Goal: Find contact information: Find contact information

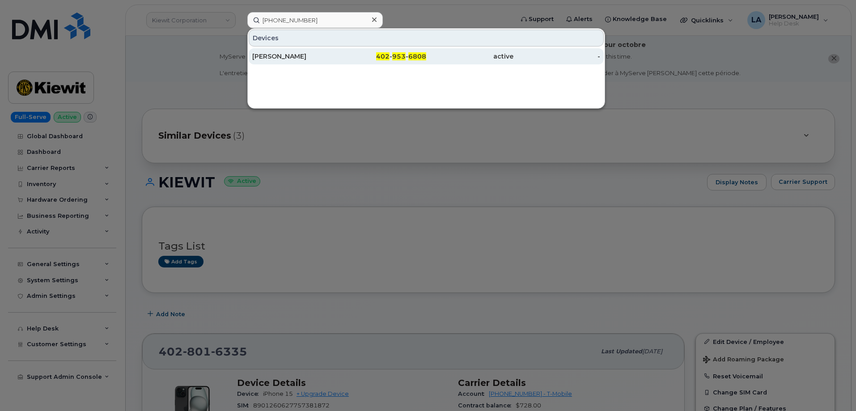
type input "402 953 6808"
click at [292, 57] on div "Shannon Koepke" at bounding box center [295, 56] width 87 height 9
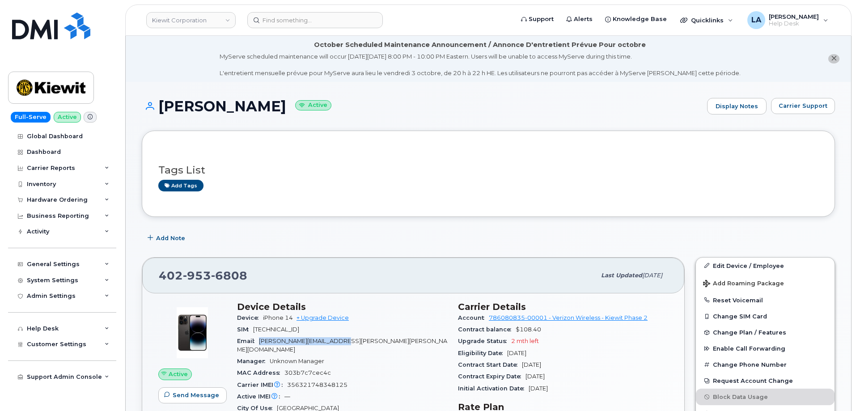
drag, startPoint x: 371, startPoint y: 340, endPoint x: 256, endPoint y: 343, distance: 115.0
click at [256, 343] on div "Email SHANNON.KOEPKE@KIEWIT.COM" at bounding box center [342, 345] width 210 height 20
copy span "SHANNON.KOEPKE@KIEWIT.COM"
drag, startPoint x: 264, startPoint y: 274, endPoint x: 157, endPoint y: 267, distance: 108.0
click at [157, 267] on div "402 953 6808 Last updated Sep 06, 2025" at bounding box center [413, 276] width 542 height 36
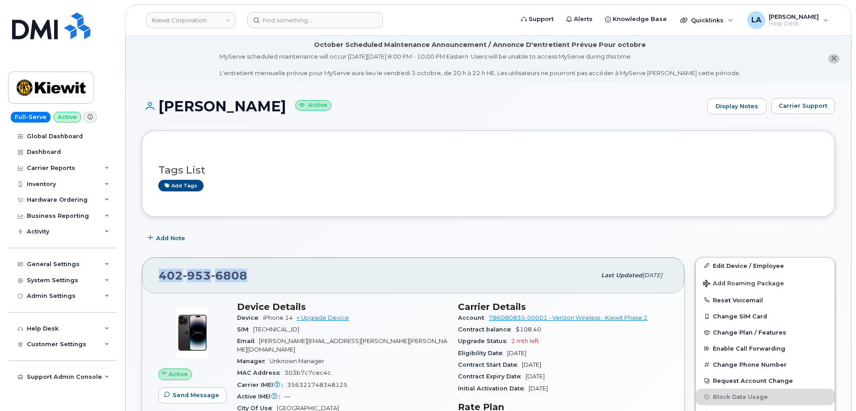
copy span "402 953 6808"
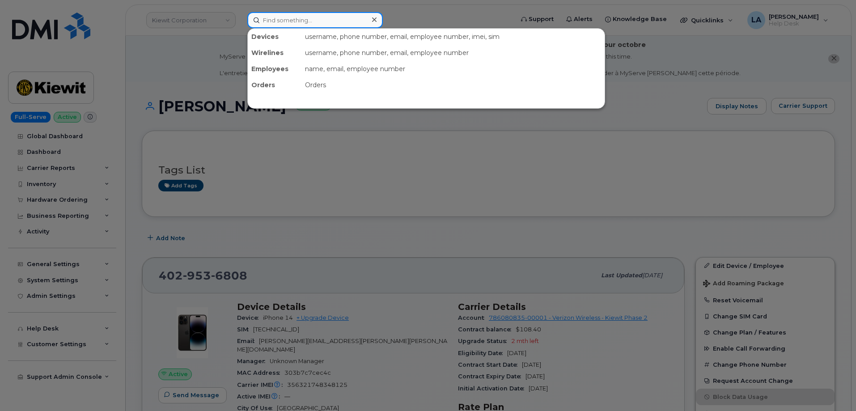
click at [308, 15] on input at bounding box center [314, 20] width 135 height 16
paste input "[PERSON_NAME]"
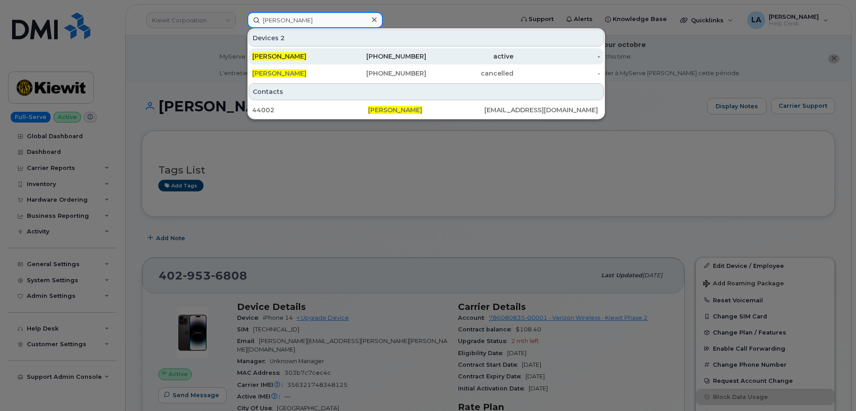
type input "[PERSON_NAME]"
click at [441, 56] on div "active" at bounding box center [469, 56] width 87 height 9
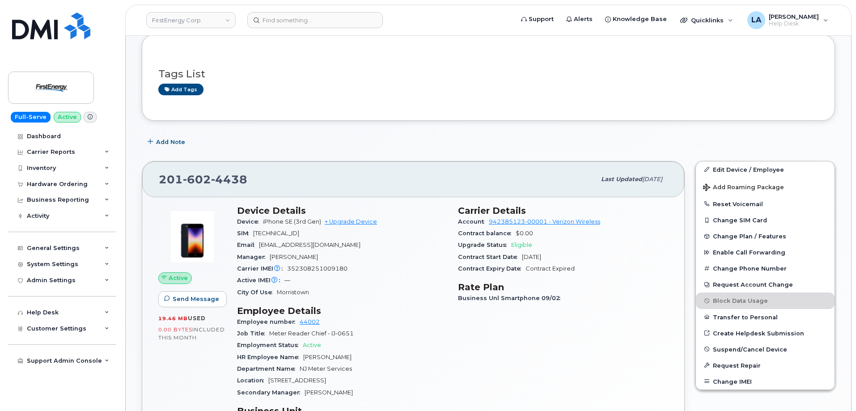
scroll to position [182, 0]
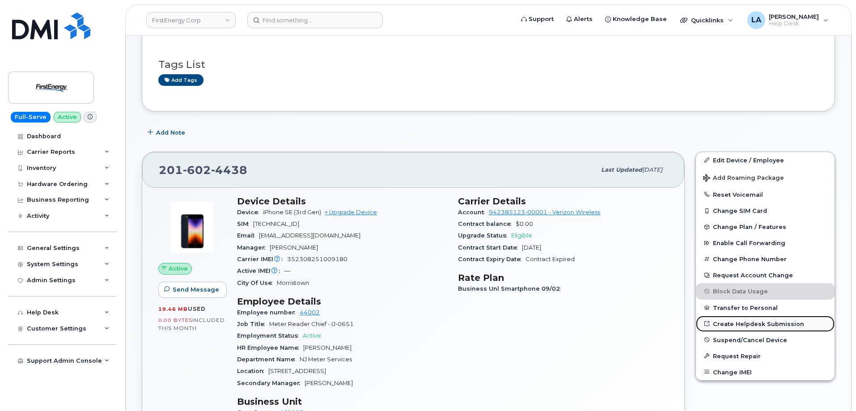
click at [762, 321] on link "Create Helpdesk Submission" at bounding box center [765, 324] width 139 height 16
drag, startPoint x: 358, startPoint y: 44, endPoint x: 262, endPoint y: 169, distance: 157.3
click at [258, 169] on div "[PHONE_NUMBER]" at bounding box center [377, 170] width 437 height 19
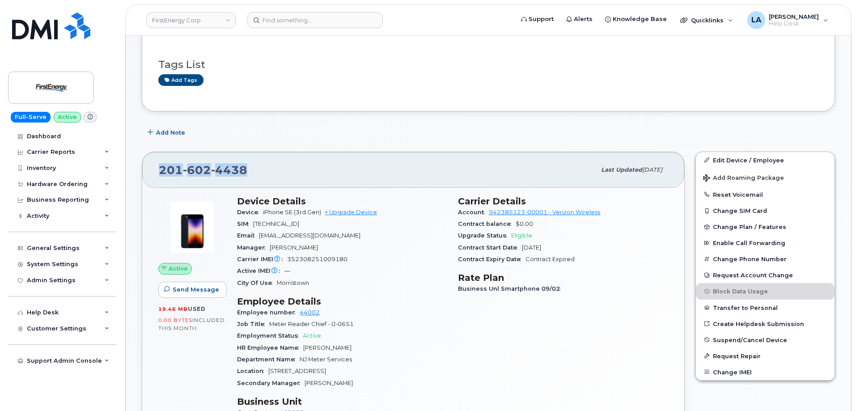
drag, startPoint x: 213, startPoint y: 169, endPoint x: 157, endPoint y: 174, distance: 56.6
click at [157, 174] on div "[PHONE_NUMBER] Last updated [DATE]" at bounding box center [413, 170] width 542 height 36
copy span "[PHONE_NUMBER]"
drag, startPoint x: 359, startPoint y: 235, endPoint x: 261, endPoint y: 236, distance: 98.4
click at [261, 236] on div "Email [EMAIL_ADDRESS][DOMAIN_NAME]" at bounding box center [342, 236] width 210 height 12
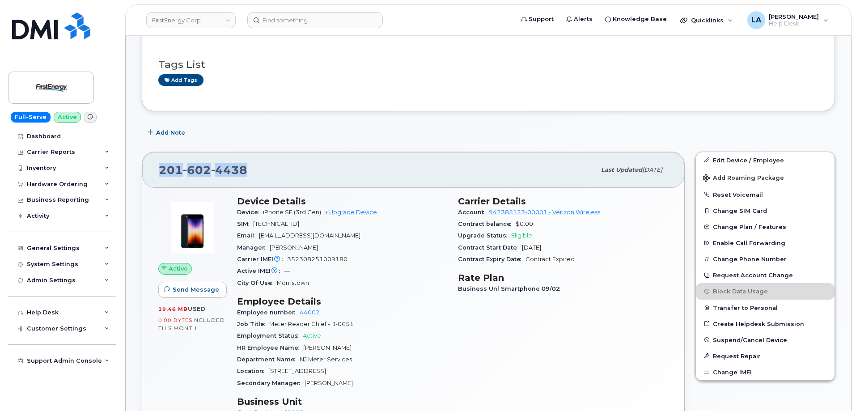
copy span "[EMAIL_ADDRESS][DOMAIN_NAME]"
